Goal: Check status: Check status

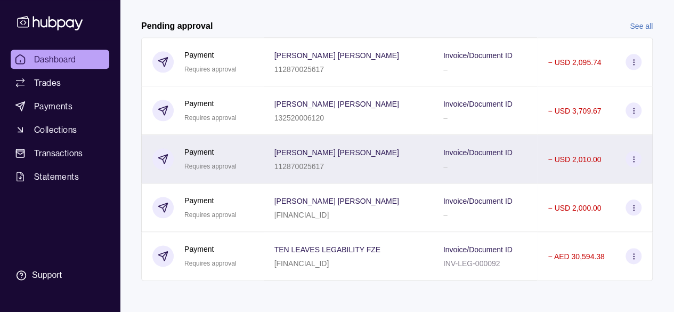
scroll to position [534, 0]
click at [635, 158] on icon at bounding box center [634, 159] width 8 height 8
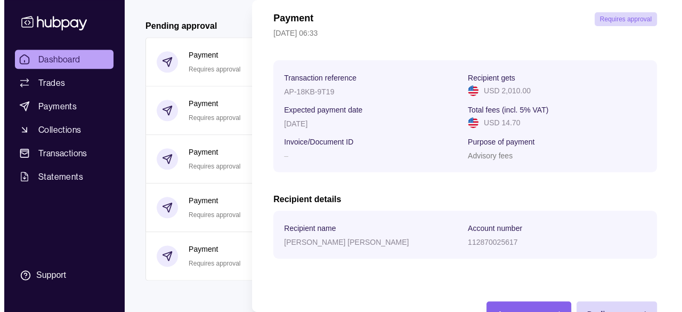
scroll to position [79, 0]
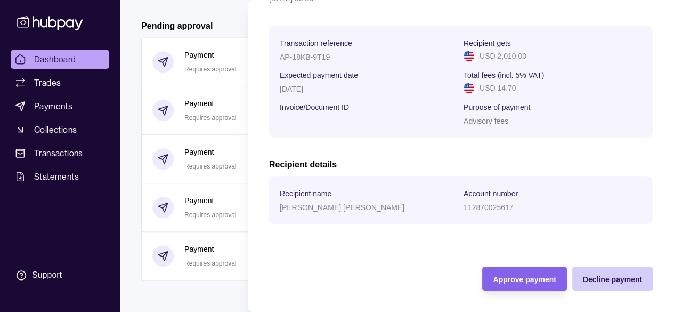
click at [621, 279] on span "Decline payment" at bounding box center [612, 279] width 59 height 9
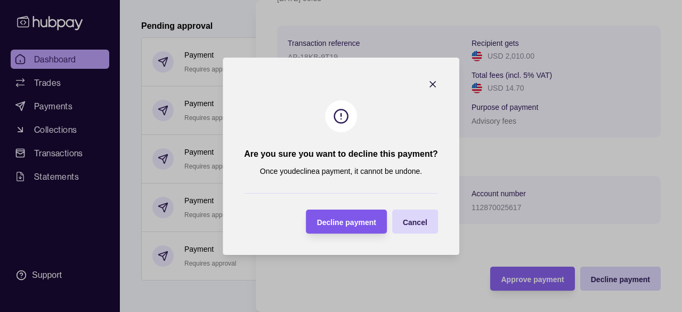
click at [334, 213] on div "Decline payment" at bounding box center [338, 221] width 75 height 24
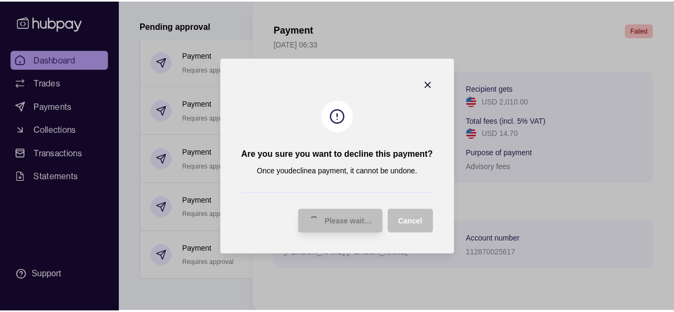
scroll to position [486, 0]
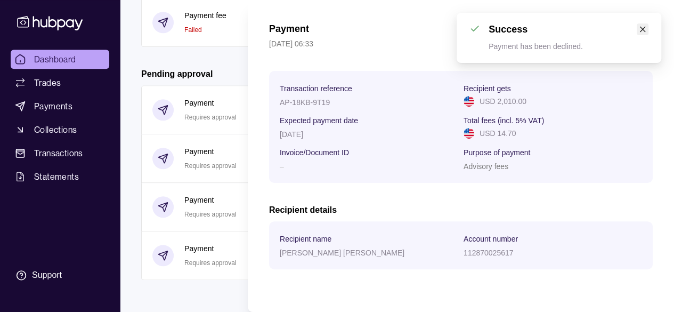
click at [643, 33] on icon "close" at bounding box center [642, 29] width 7 height 7
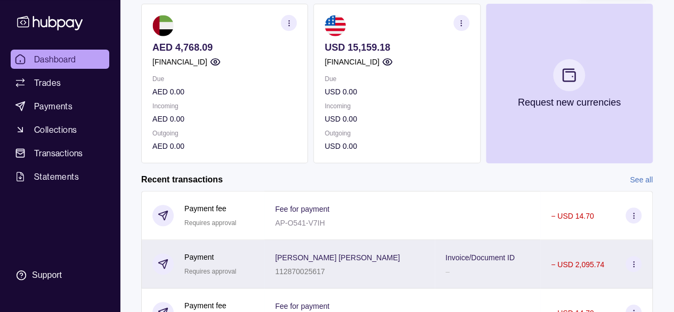
scroll to position [60, 0]
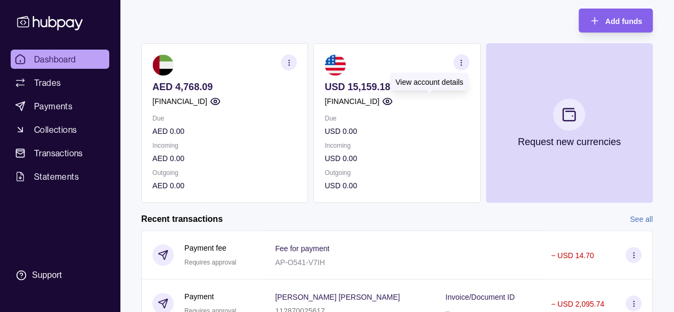
click at [393, 100] on icon "button" at bounding box center [387, 101] width 11 height 11
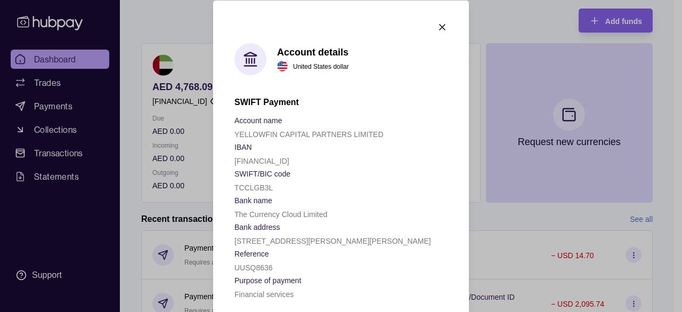
click at [440, 28] on icon "button" at bounding box center [442, 26] width 5 height 5
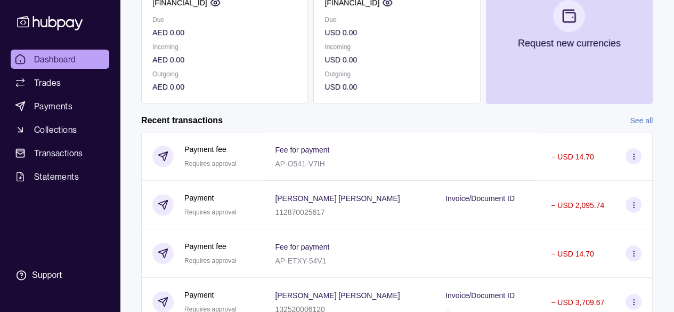
scroll to position [166, 0]
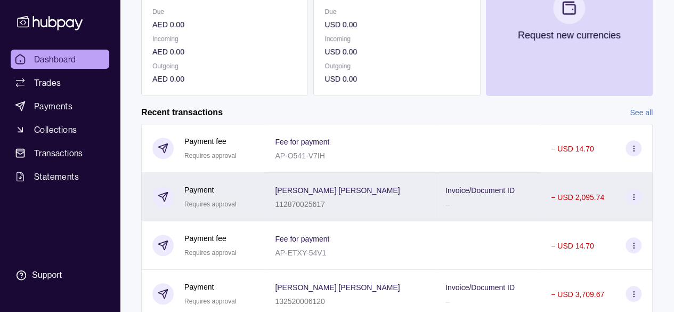
click at [630, 193] on icon at bounding box center [634, 197] width 8 height 8
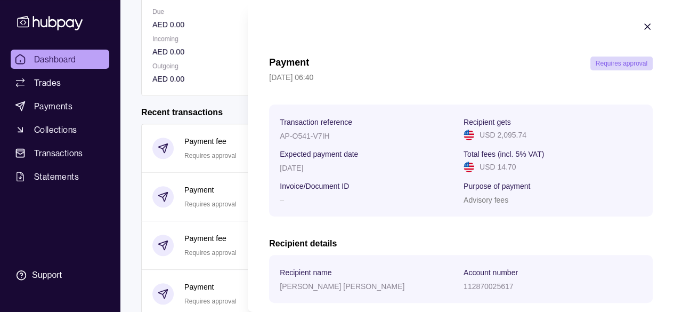
click at [134, 99] on html "Dashboard Trades Payments Collections Transactions Statements Support A Hello, …" at bounding box center [337, 234] width 674 height 800
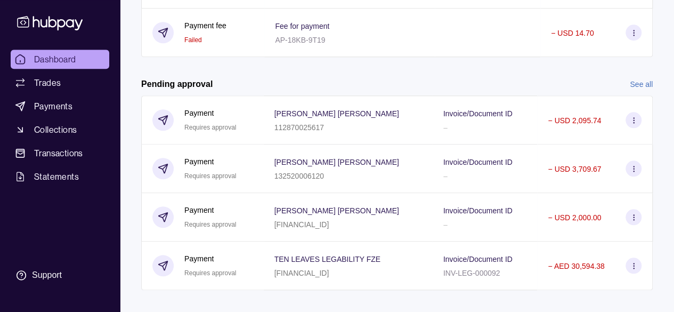
scroll to position [486, 0]
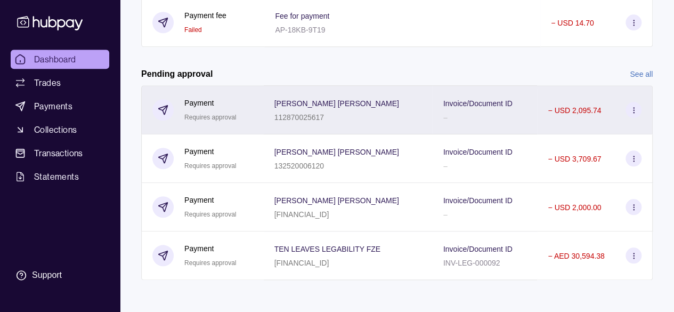
click at [635, 109] on icon at bounding box center [634, 110] width 8 height 8
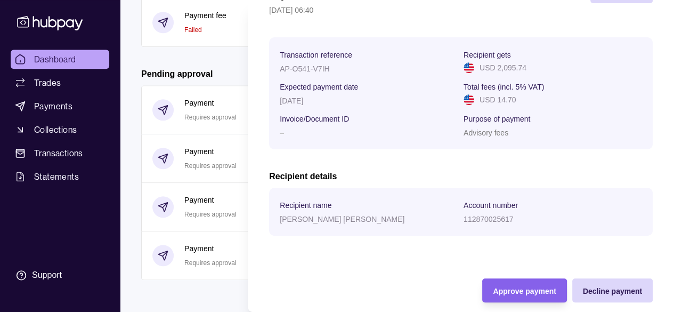
scroll to position [79, 0]
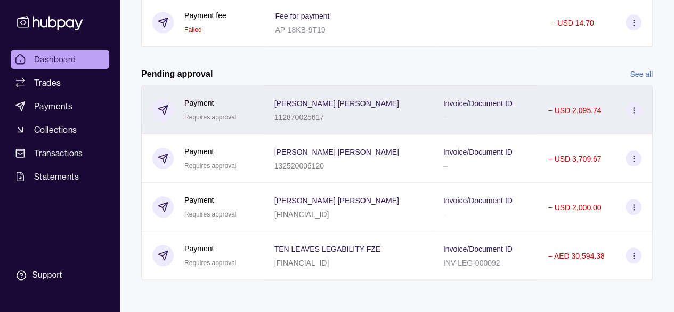
click at [633, 109] on icon at bounding box center [634, 110] width 8 height 8
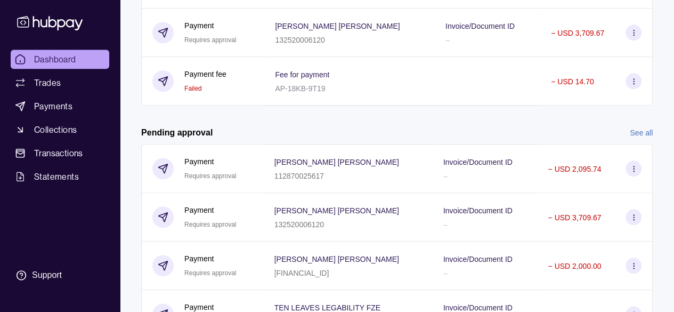
scroll to position [486, 0]
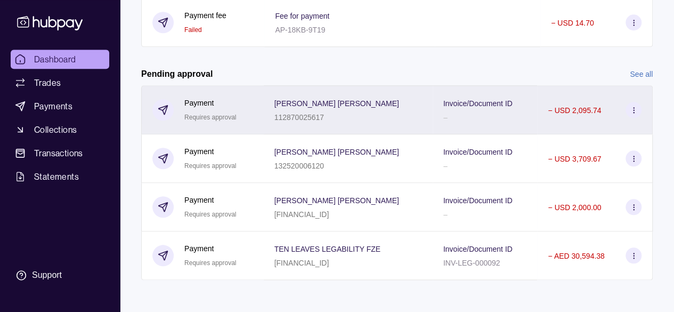
click at [625, 110] on div "− USD 2,095.74" at bounding box center [595, 110] width 94 height 16
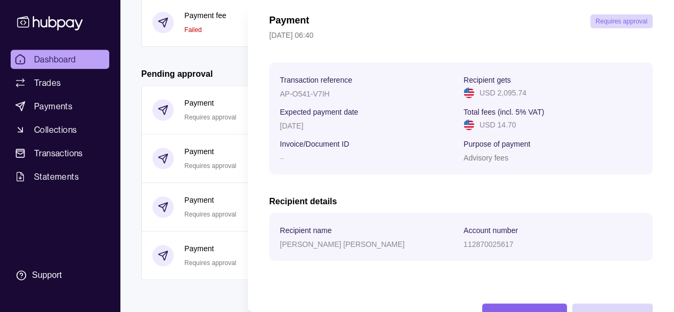
scroll to position [79, 0]
